Goal: Transaction & Acquisition: Download file/media

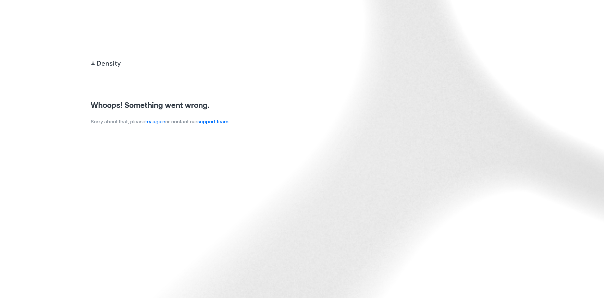
click at [156, 121] on link "try again" at bounding box center [155, 121] width 20 height 6
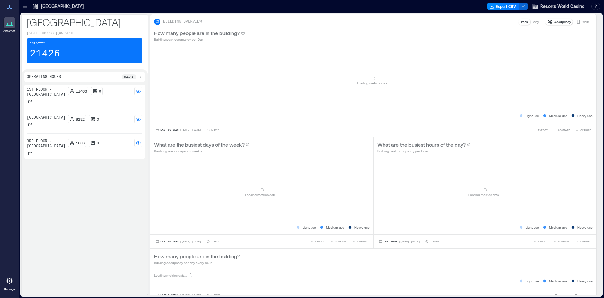
click at [499, 10] on div "Export CSV Resorts World Casino Resources API Documentation Help Center Contact…" at bounding box center [544, 6] width 115 height 10
click at [499, 7] on button "Export CSV" at bounding box center [503, 7] width 32 height 8
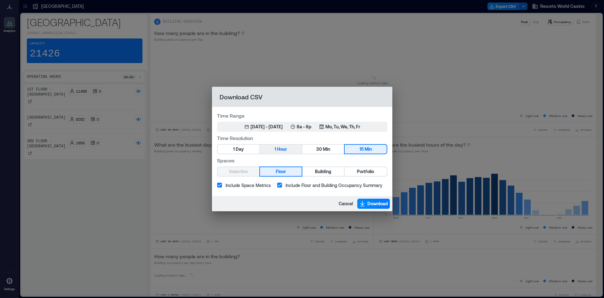
click at [280, 150] on span "Hour" at bounding box center [282, 150] width 10 height 8
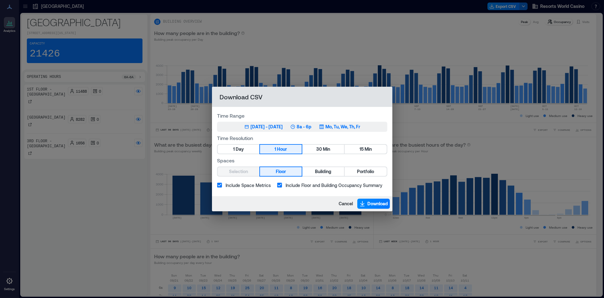
click at [340, 129] on p "Mo, Tu, We, Th, Fr" at bounding box center [342, 127] width 35 height 6
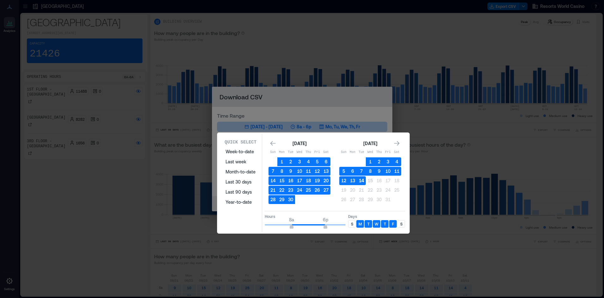
click at [362, 180] on button "14" at bounding box center [361, 181] width 9 height 9
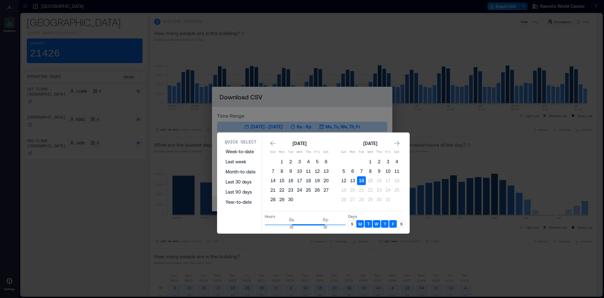
type input "**"
drag, startPoint x: 325, startPoint y: 226, endPoint x: 349, endPoint y: 227, distance: 24.7
click at [349, 227] on div "Hours 8a 12a Days S M T W T F S" at bounding box center [335, 220] width 140 height 19
type input "*"
drag, startPoint x: 293, startPoint y: 226, endPoint x: 205, endPoint y: 216, distance: 88.4
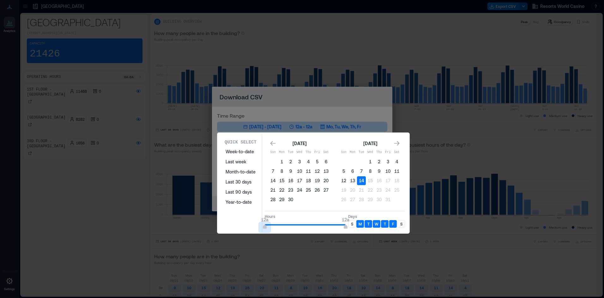
click at [0, 298] on div "Quick Select Week-to-date Last week Month-to-date Last 30 days Last 90 days Yea…" at bounding box center [0, 298] width 0 height 0
click at [351, 225] on p "S" at bounding box center [352, 224] width 2 height 5
drag, startPoint x: 402, startPoint y: 227, endPoint x: 398, endPoint y: 223, distance: 5.4
click at [401, 227] on div "S" at bounding box center [401, 224] width 8 height 8
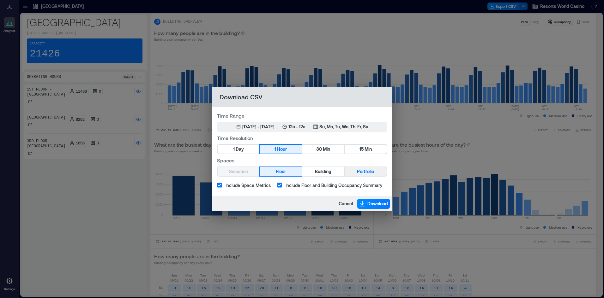
click at [360, 174] on span "Portfolio" at bounding box center [365, 172] width 17 height 8
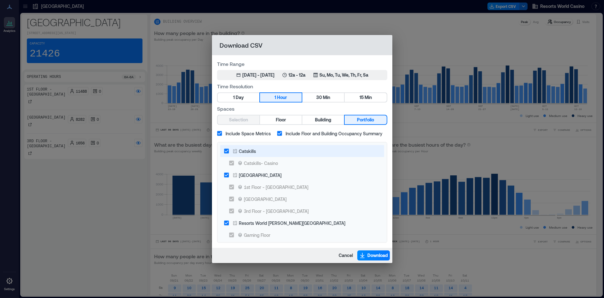
click at [240, 153] on div "Catskills" at bounding box center [247, 151] width 17 height 7
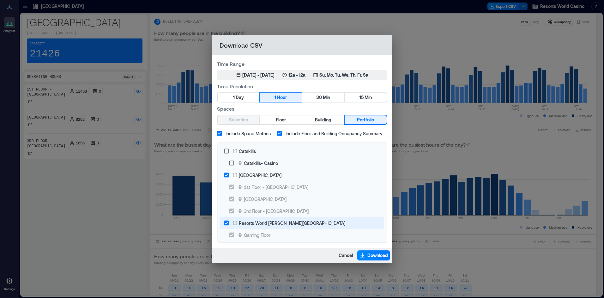
click at [284, 222] on div "Resorts World [PERSON_NAME][GEOGRAPHIC_DATA]" at bounding box center [292, 223] width 106 height 7
click at [371, 256] on span "Download" at bounding box center [377, 256] width 21 height 6
